Goal: Information Seeking & Learning: Learn about a topic

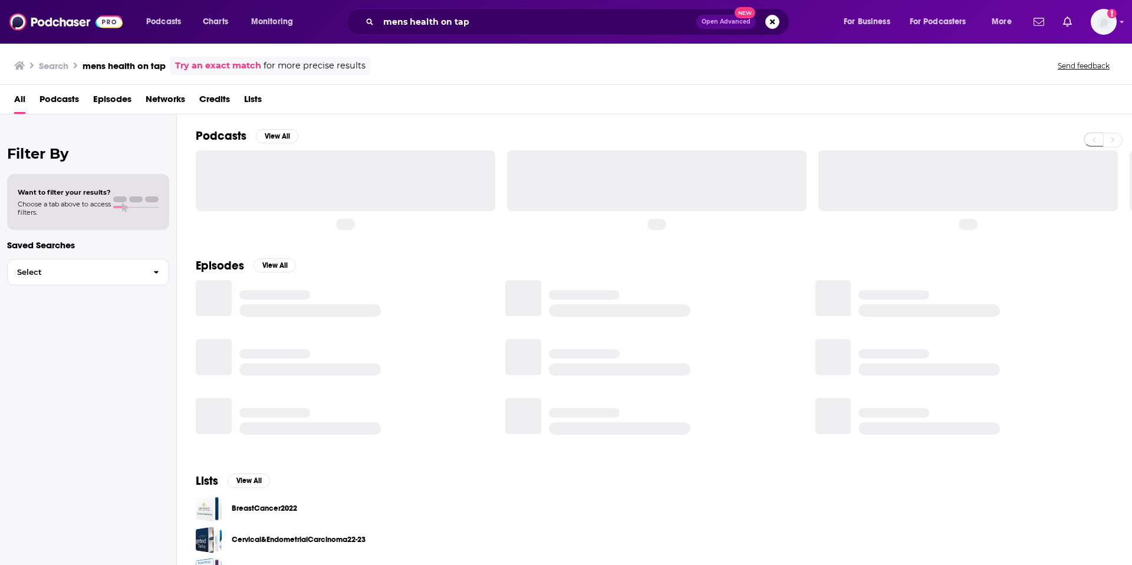
click at [645, 66] on div "Search mens health on tap Try an exact match for more precise results Send feed…" at bounding box center [563, 66] width 1099 height 18
click at [443, 27] on input "mens health on tap" at bounding box center [538, 21] width 318 height 19
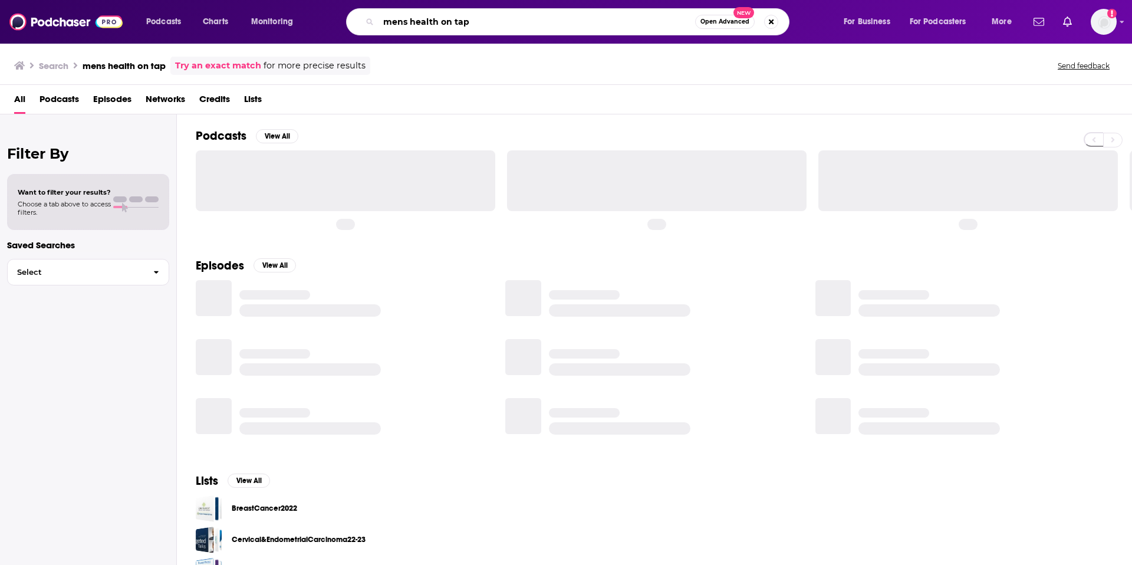
click at [443, 27] on input "mens health on tap" at bounding box center [537, 21] width 317 height 19
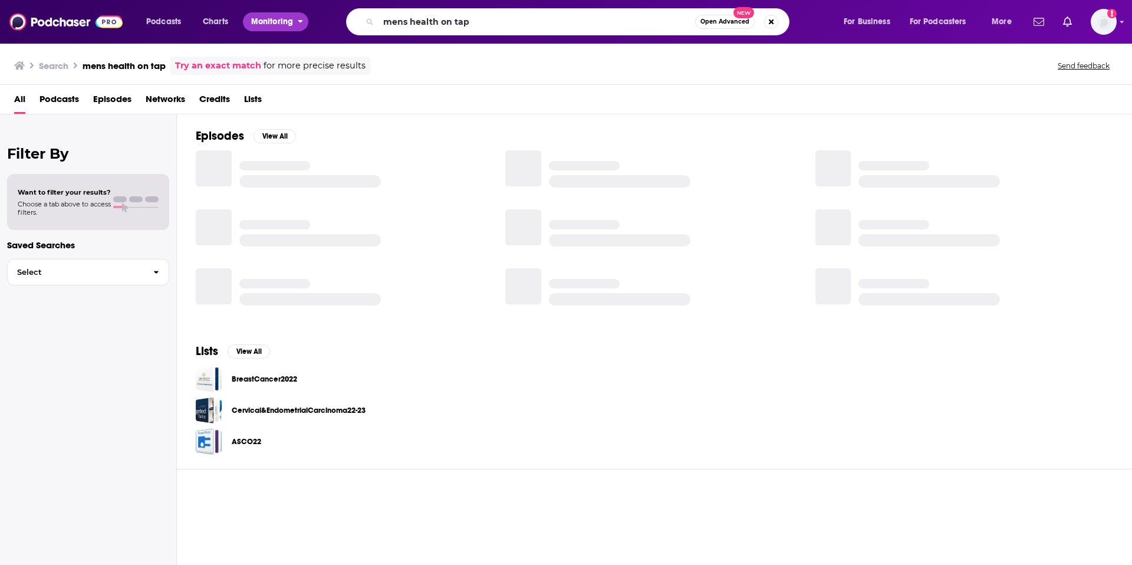
click at [270, 24] on span "Monitoring" at bounding box center [272, 22] width 42 height 17
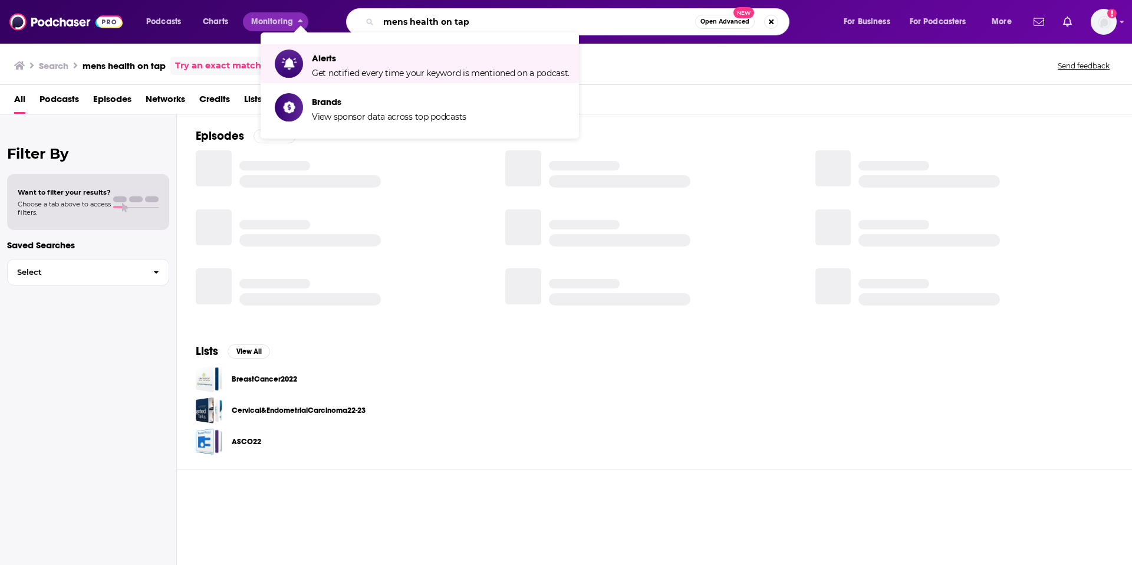
click at [437, 21] on input "mens health on tap" at bounding box center [537, 21] width 317 height 19
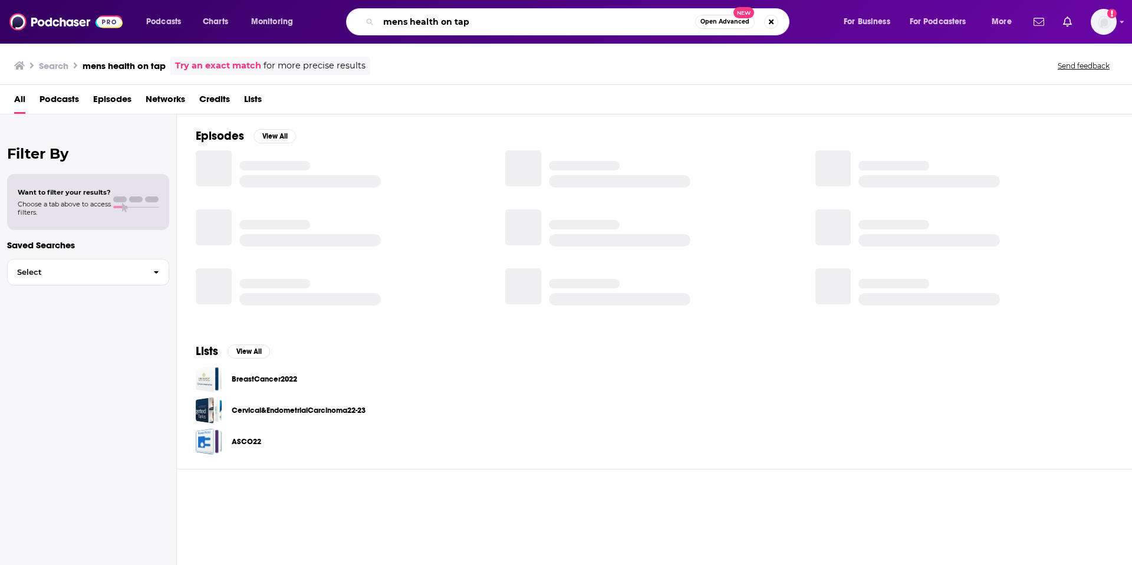
click at [437, 21] on input "mens health on tap" at bounding box center [537, 21] width 317 height 19
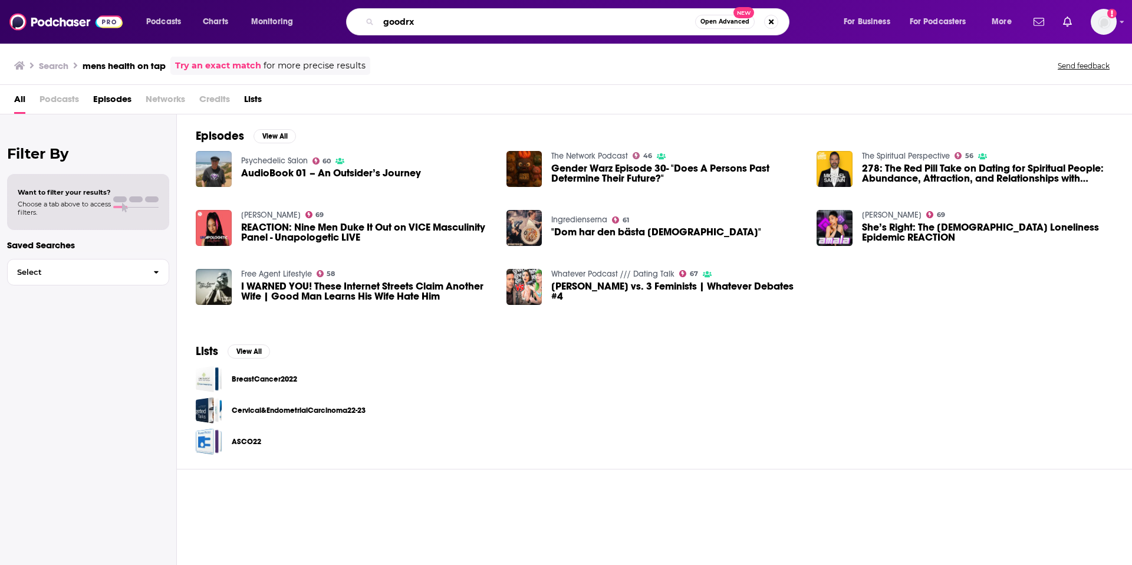
type input "goodrx"
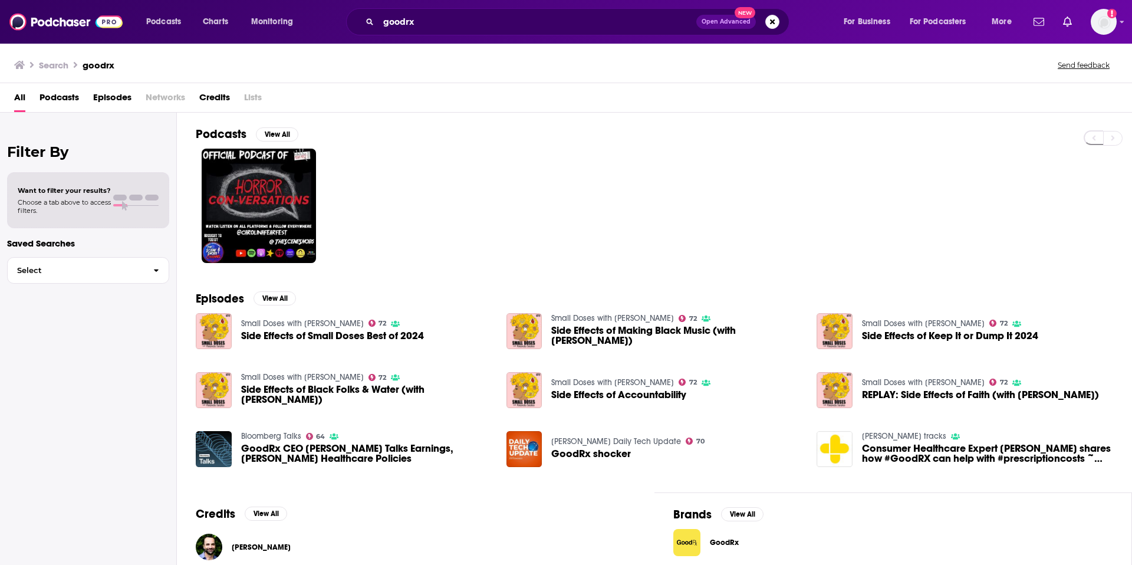
click at [724, 21] on span "Open Advanced" at bounding box center [726, 22] width 49 height 6
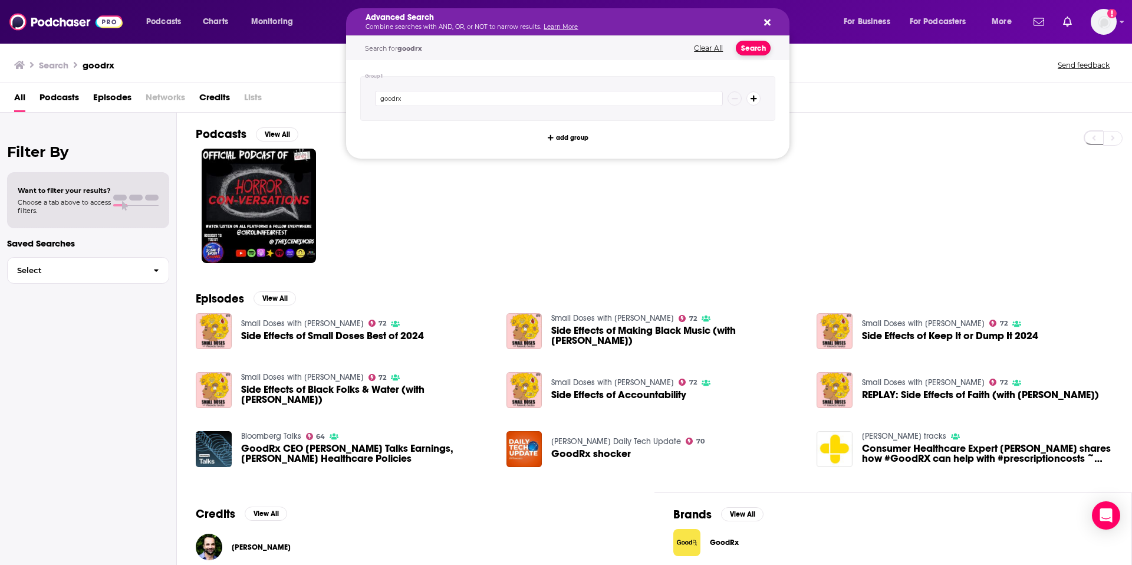
click at [759, 45] on button "Search" at bounding box center [753, 48] width 35 height 15
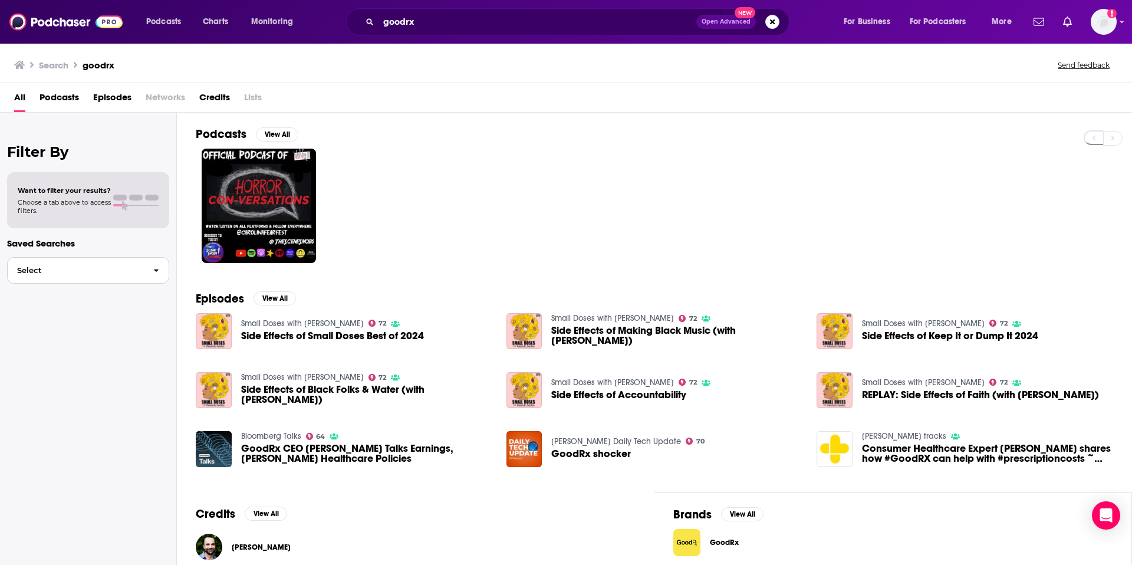
click at [98, 267] on span "Select" at bounding box center [76, 271] width 136 height 8
click at [79, 294] on span "GoodRx Podcasts" at bounding box center [74, 295] width 114 height 8
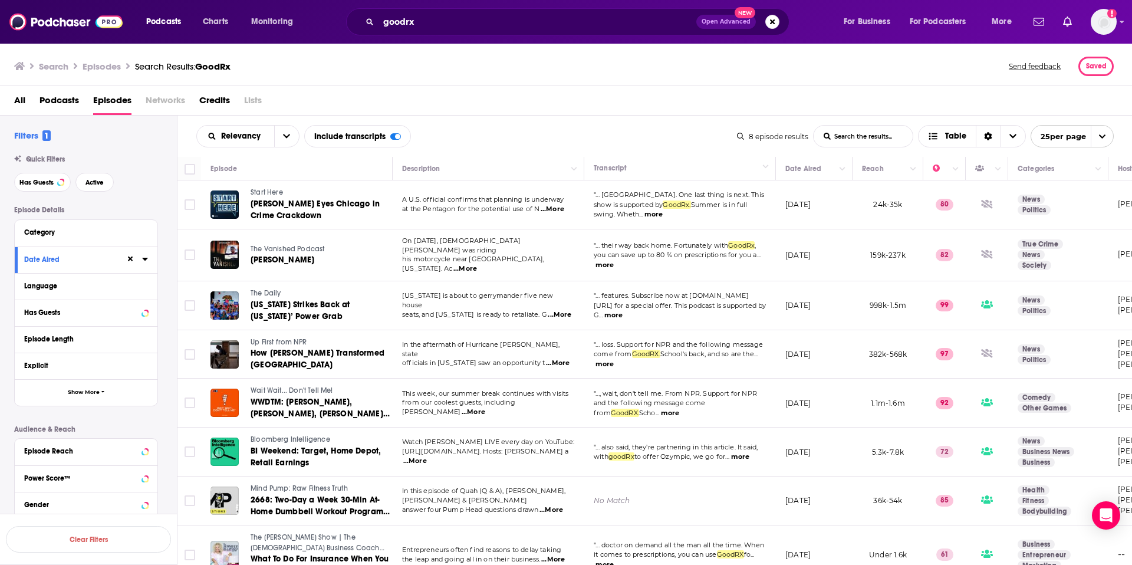
click at [105, 252] on button "Date Aired" at bounding box center [74, 259] width 101 height 15
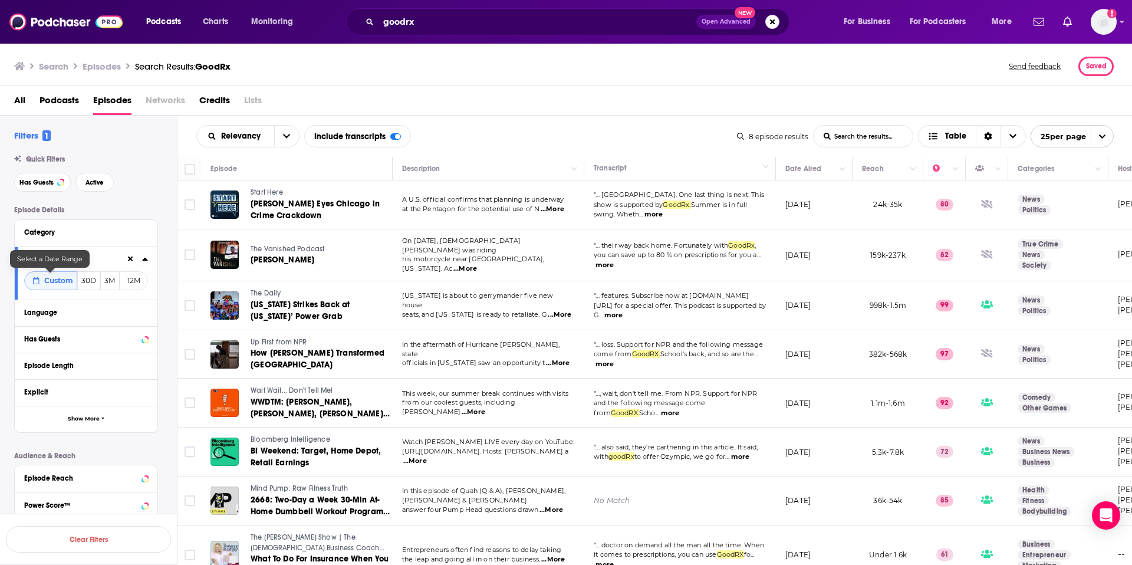
click at [65, 282] on span "Custom" at bounding box center [58, 280] width 29 height 9
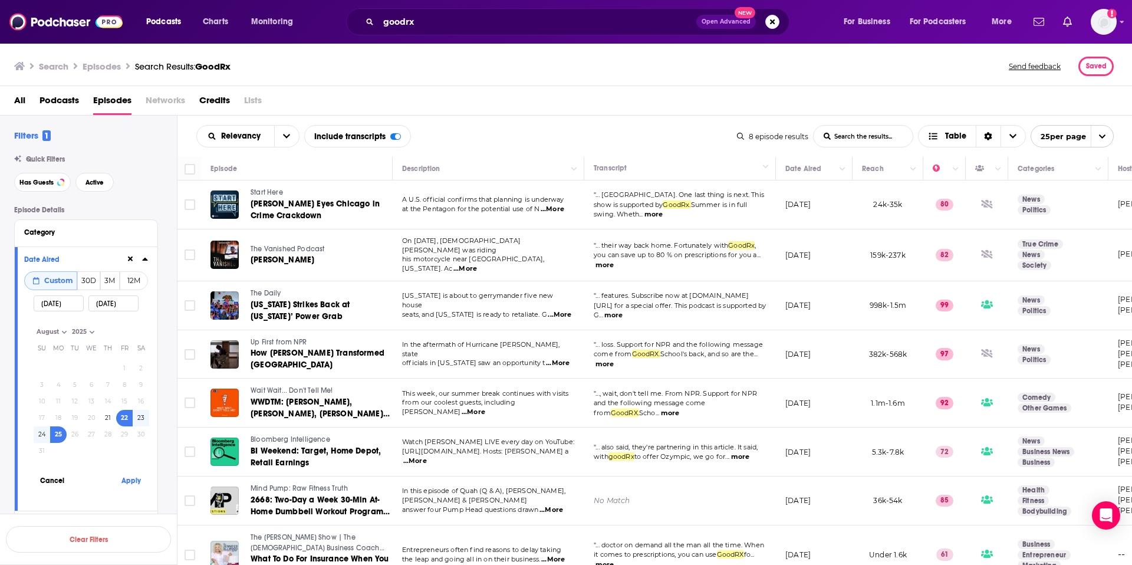
click at [121, 302] on input "08/25/2025" at bounding box center [113, 303] width 50 height 16
click at [87, 303] on div "08/22/2025 08/25/2025" at bounding box center [86, 303] width 105 height 27
click at [83, 300] on input "08/22/2025" at bounding box center [59, 303] width 50 height 16
click at [127, 306] on input "08/25/2025" at bounding box center [113, 303] width 50 height 16
click at [66, 307] on input "08/22/2025" at bounding box center [59, 303] width 50 height 16
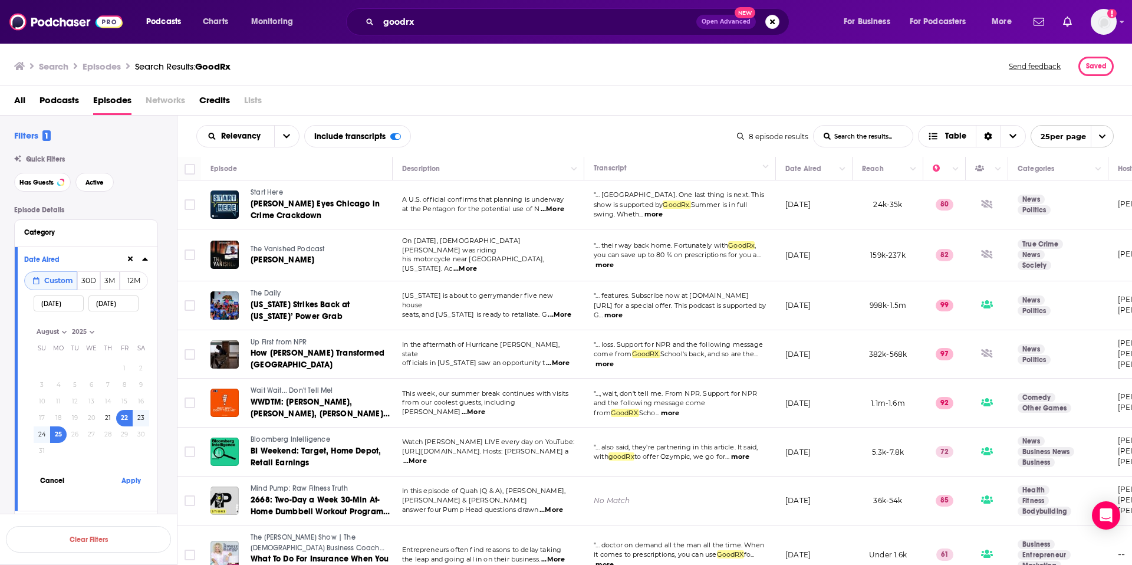
click at [66, 307] on input "08/22/2025" at bounding box center [59, 303] width 50 height 16
click at [103, 304] on input "08/25/2025" at bounding box center [113, 303] width 50 height 16
click at [120, 307] on input "08/25/2025" at bounding box center [113, 303] width 50 height 16
click at [113, 306] on input "08/25/2025" at bounding box center [113, 303] width 50 height 16
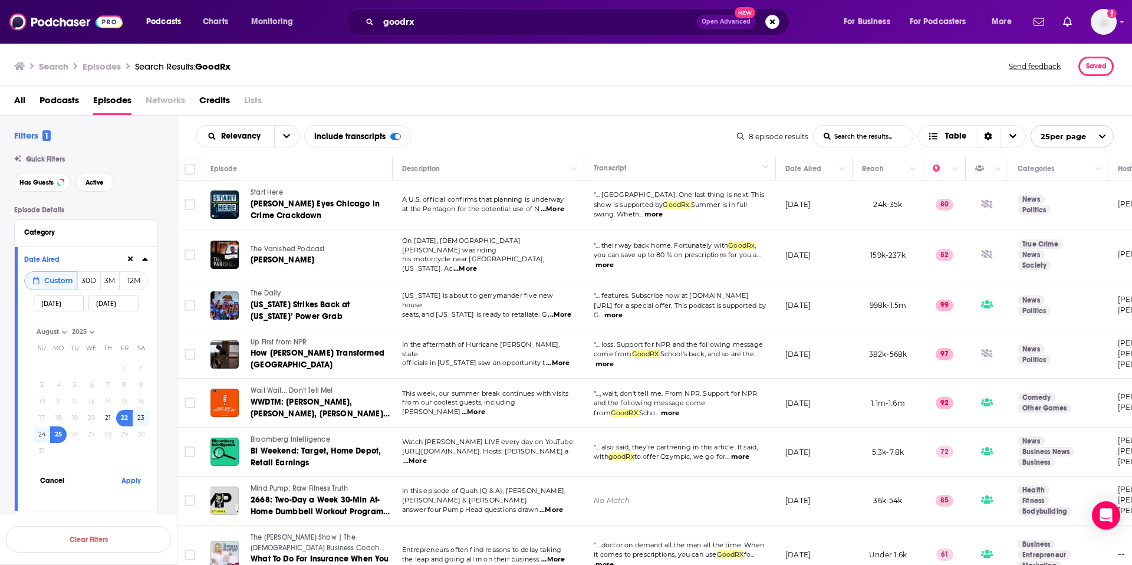
click at [104, 303] on input "08/25/2025" at bounding box center [113, 303] width 50 height 16
click at [113, 307] on input "09/25/2025" at bounding box center [113, 303] width 50 height 16
type input "09/2/2025"
click at [65, 306] on input "08/22/2025" at bounding box center [59, 303] width 50 height 16
click at [100, 307] on input "09/2/2025" at bounding box center [113, 303] width 50 height 16
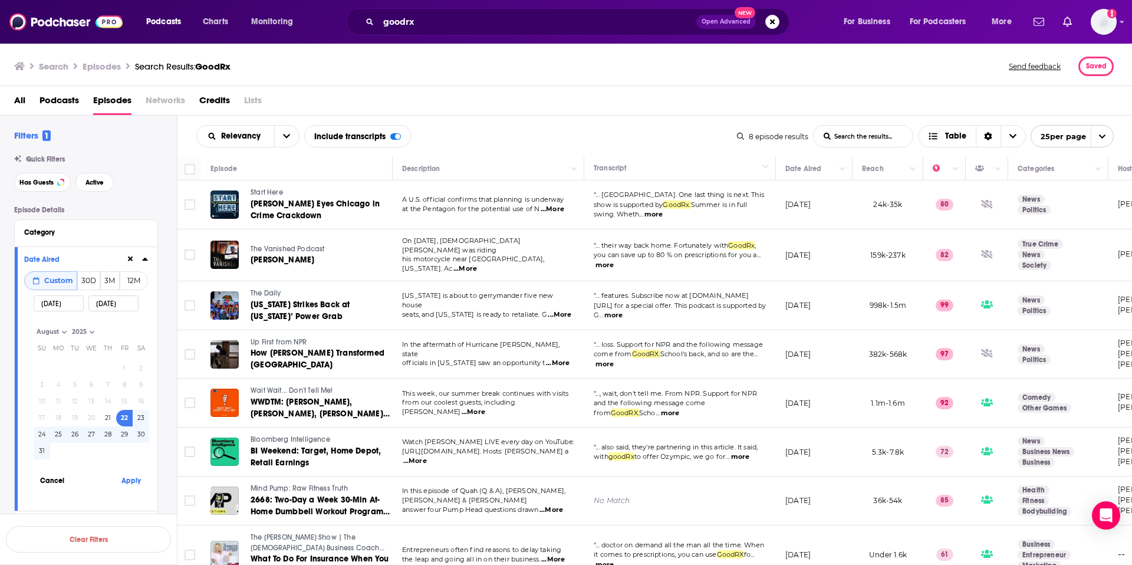
click at [100, 307] on input "09/2/2025" at bounding box center [113, 303] width 50 height 16
click at [75, 305] on input "08/22/2025" at bounding box center [59, 303] width 50 height 16
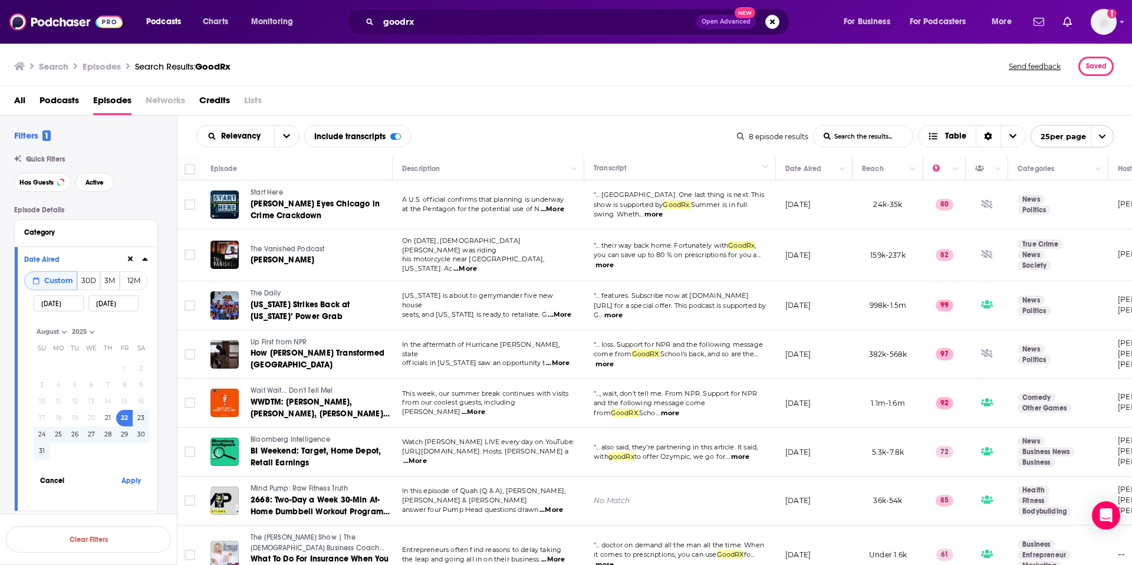
paste input "9/"
type input "09/2/2025"
click at [133, 467] on button "Apply" at bounding box center [130, 467] width 35 height 22
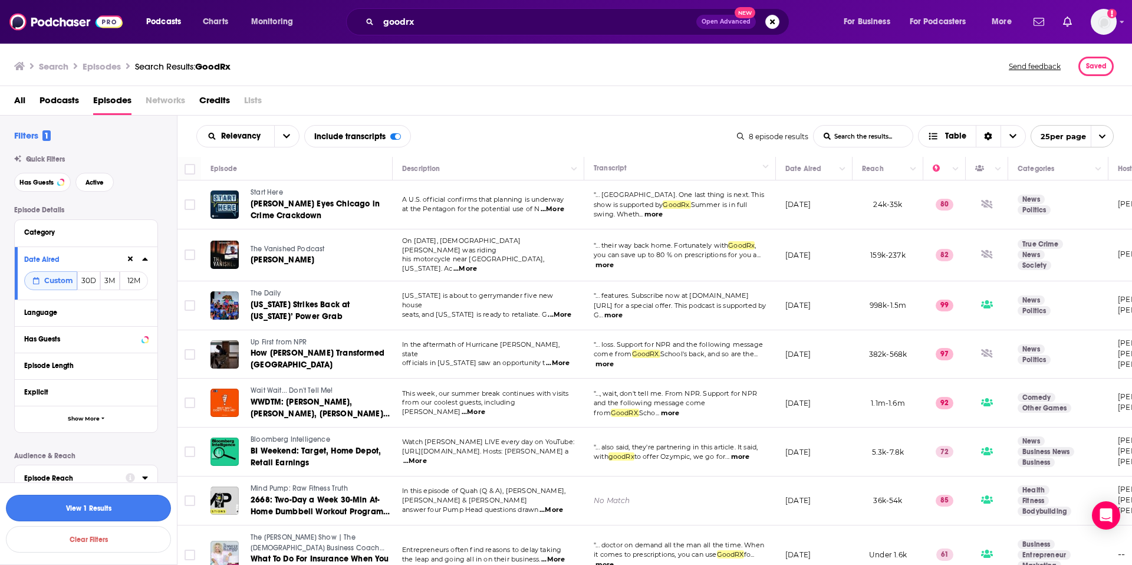
click at [68, 511] on button "View 1 Results" at bounding box center [88, 508] width 165 height 27
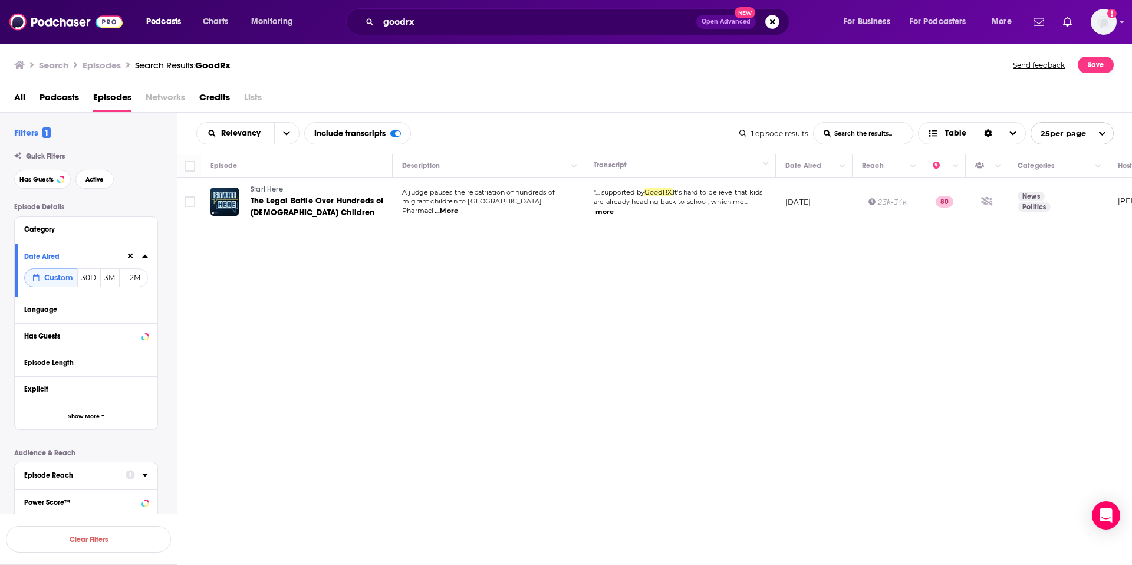
click at [623, 370] on div "Relevancy List Search Input Search the results... Include transcripts Table 1 e…" at bounding box center [655, 374] width 955 height 523
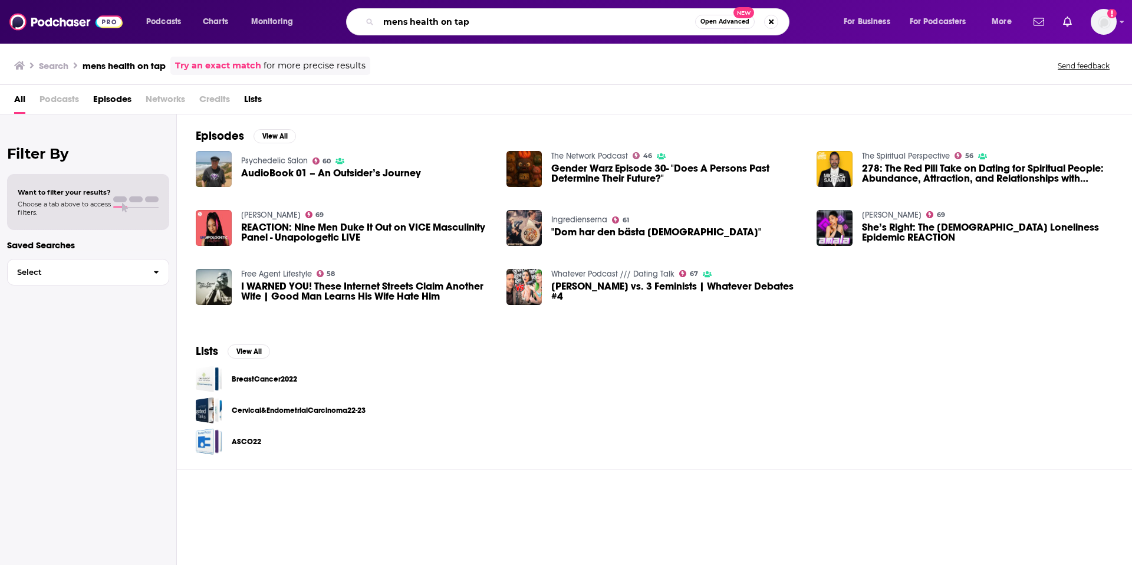
click at [431, 28] on input "mens health on tap" at bounding box center [537, 21] width 317 height 19
type input "g"
type input "digiday"
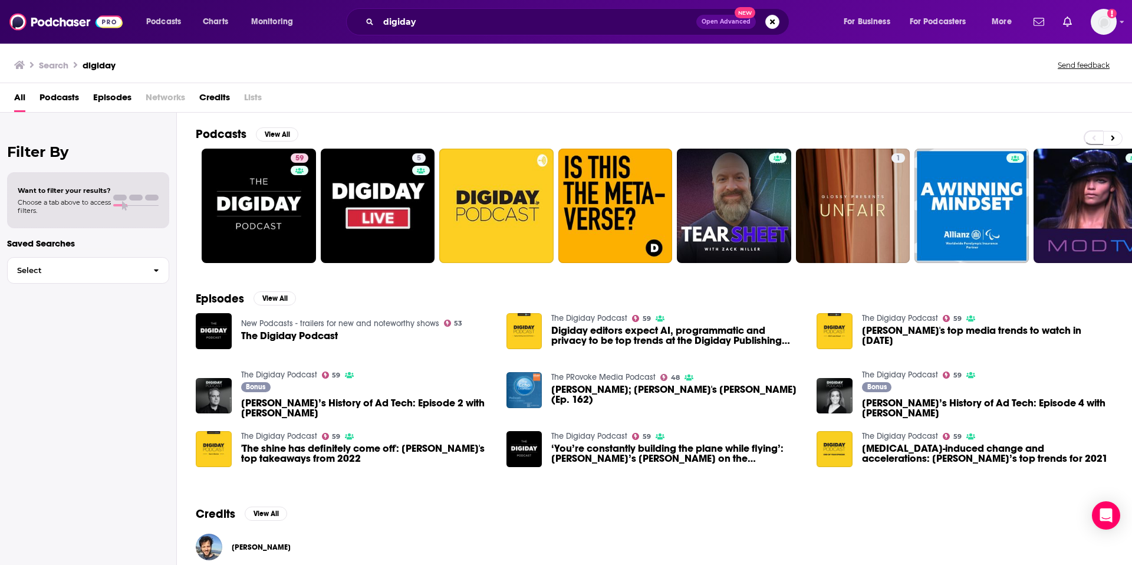
click at [268, 333] on span "The Digiday Podcast" at bounding box center [289, 336] width 97 height 10
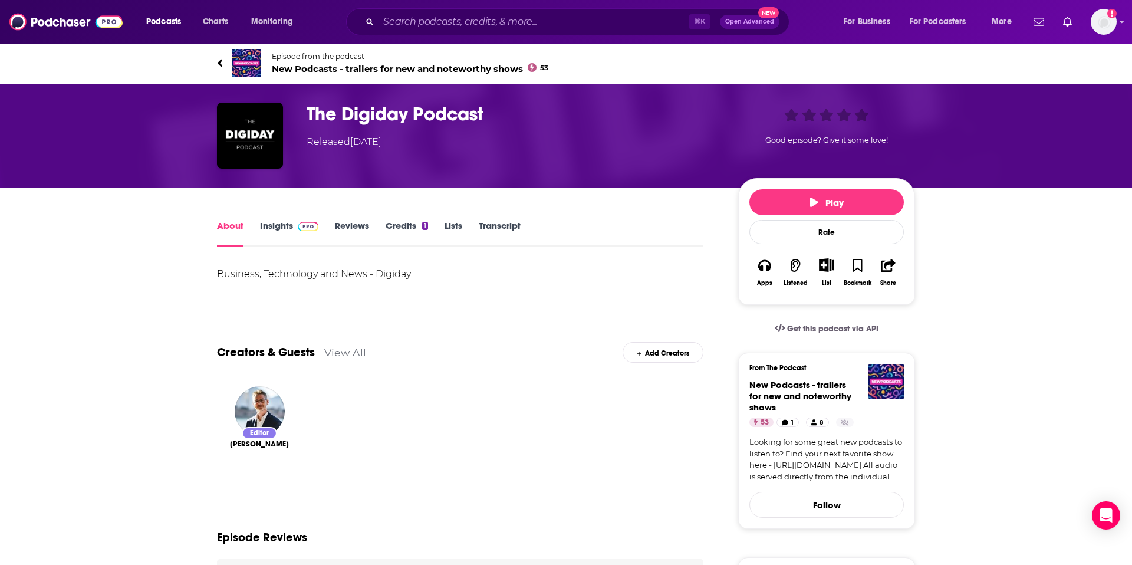
click at [491, 221] on link "Transcript" at bounding box center [500, 233] width 42 height 27
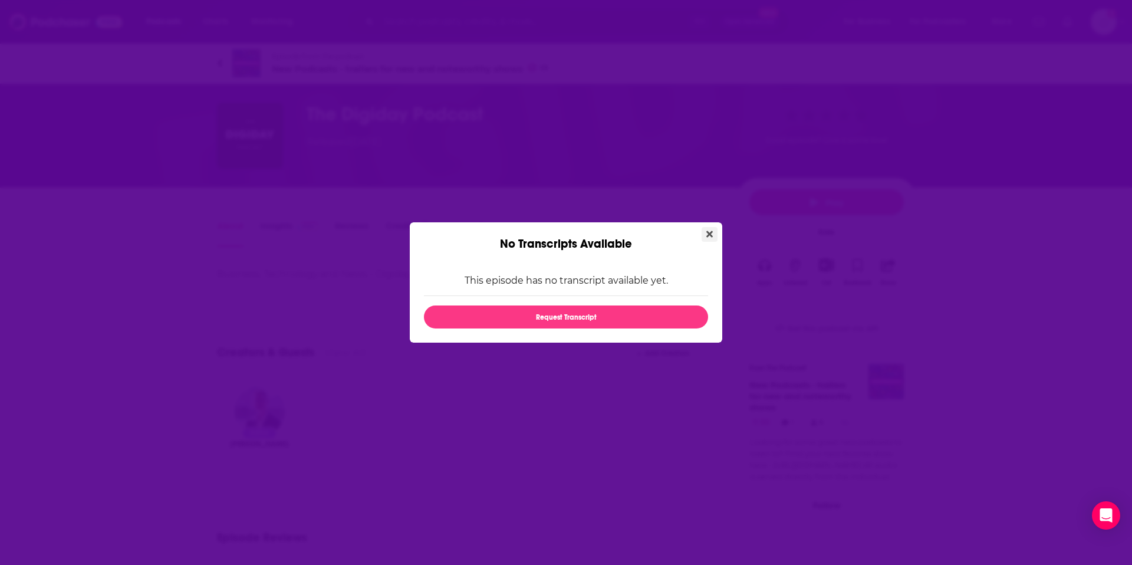
click at [711, 236] on icon "Close" at bounding box center [710, 234] width 6 height 6
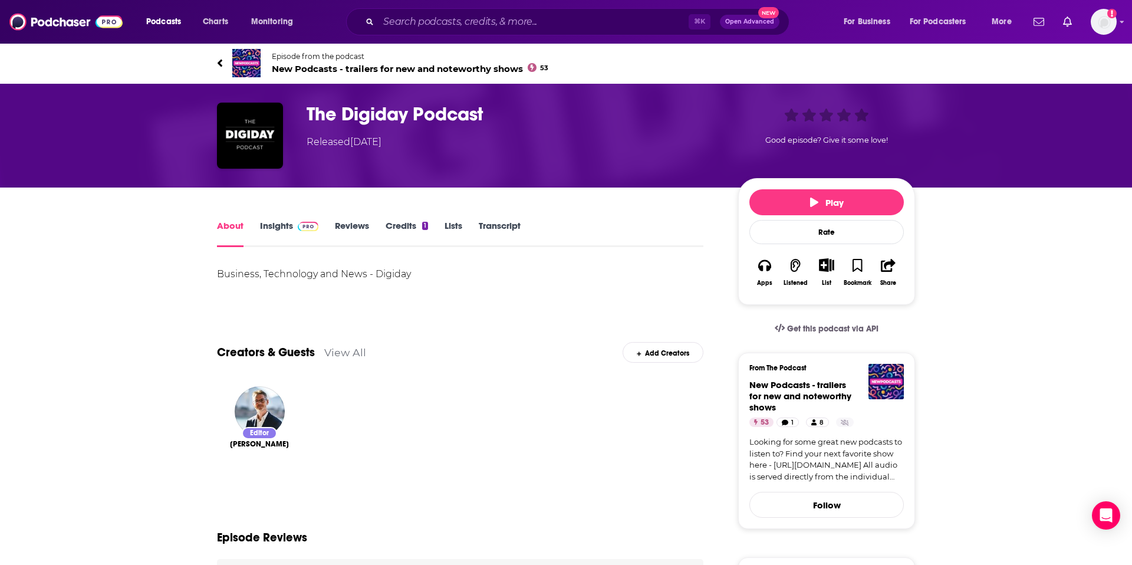
click at [233, 228] on link "About" at bounding box center [230, 233] width 27 height 27
click at [257, 231] on div "About" at bounding box center [238, 233] width 43 height 27
click at [281, 226] on link "Insights" at bounding box center [289, 233] width 58 height 27
